Goal: Task Accomplishment & Management: Use online tool/utility

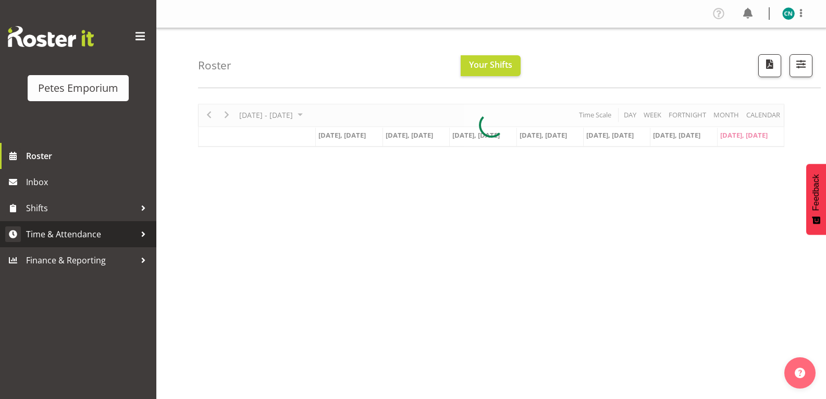
click at [85, 235] on span "Time & Attendance" at bounding box center [80, 234] width 109 height 16
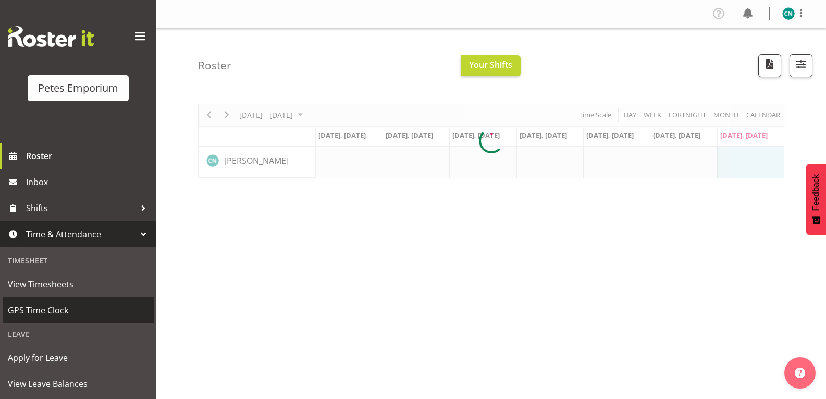
click at [52, 309] on span "GPS Time Clock" at bounding box center [78, 310] width 141 height 16
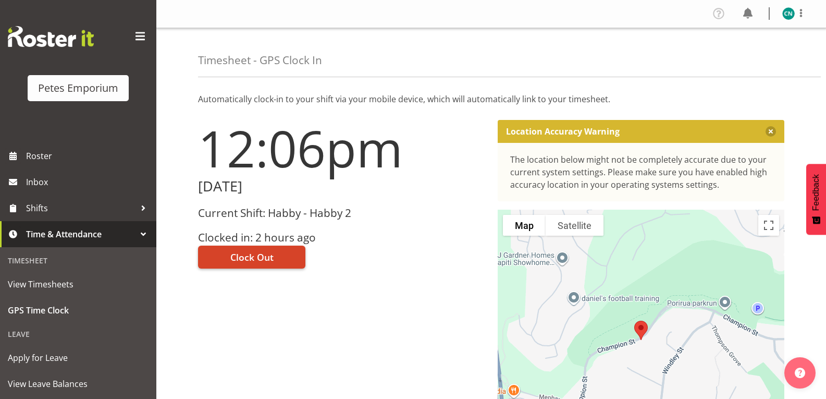
click at [251, 254] on span "Clock Out" at bounding box center [251, 257] width 43 height 14
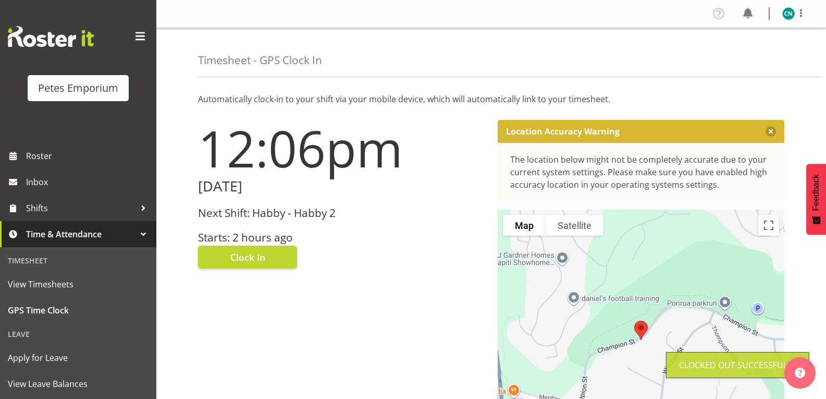
click at [786, 14] on img at bounding box center [788, 13] width 13 height 13
click at [739, 62] on link "Log Out" at bounding box center [757, 54] width 100 height 19
